Goal: Information Seeking & Learning: Learn about a topic

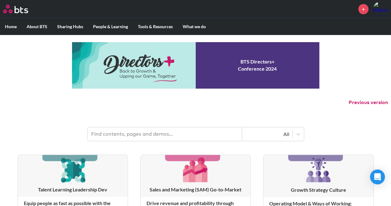
click at [140, 135] on input "text" at bounding box center [165, 134] width 155 height 14
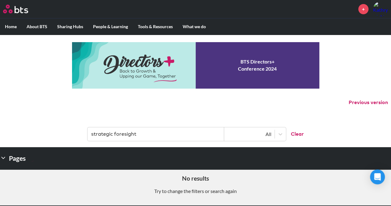
type input "strategic foresight"
click at [155, 132] on input "strategic foresight" at bounding box center [156, 134] width 137 height 14
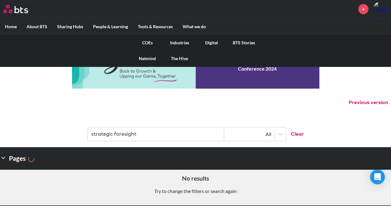
click at [145, 41] on link "COEs" at bounding box center [148, 43] width 32 height 16
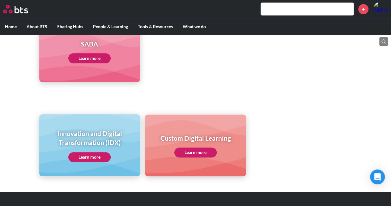
scroll to position [362, 0]
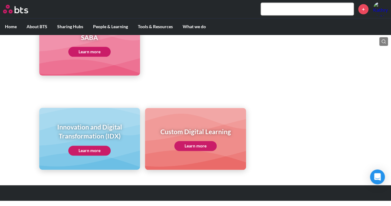
click at [93, 152] on link "Learn more" at bounding box center [89, 150] width 42 height 10
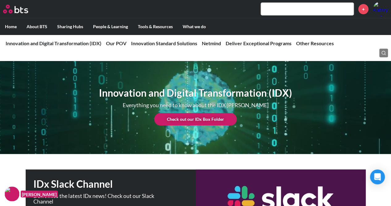
click at [202, 119] on link "Check out our IDx Box Folder" at bounding box center [195, 119] width 83 height 12
click at [304, 5] on input "text" at bounding box center [307, 9] width 93 height 12
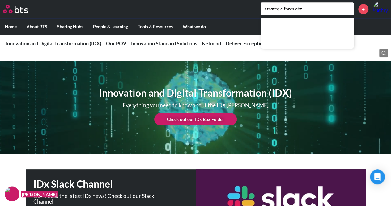
drag, startPoint x: 308, startPoint y: 9, endPoint x: 250, endPoint y: 8, distance: 57.6
click at [250, 8] on div "strategic foresight +" at bounding box center [214, 9] width 349 height 15
paste input "Assumption mapping & truth calibration"
click at [250, 8] on div "Assumption mapping & truth calibration +" at bounding box center [214, 9] width 349 height 15
drag, startPoint x: 346, startPoint y: 11, endPoint x: 247, endPoint y: 4, distance: 99.3
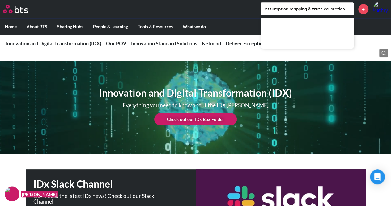
click at [247, 4] on div "Assumption mapping & truth calibration +" at bounding box center [214, 9] width 349 height 15
paste input "Risk–opportunity prioritiz"
type input "Risk–opportunity prioritization"
click at [334, 10] on input "Risk–opportunity prioritization" at bounding box center [307, 9] width 93 height 12
drag, startPoint x: 337, startPoint y: 9, endPoint x: 249, endPoint y: 5, distance: 87.4
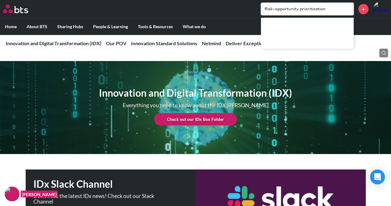
click at [249, 5] on div "Risk–opportunity prioritization +" at bounding box center [214, 9] width 349 height 15
